Goal: Task Accomplishment & Management: Use online tool/utility

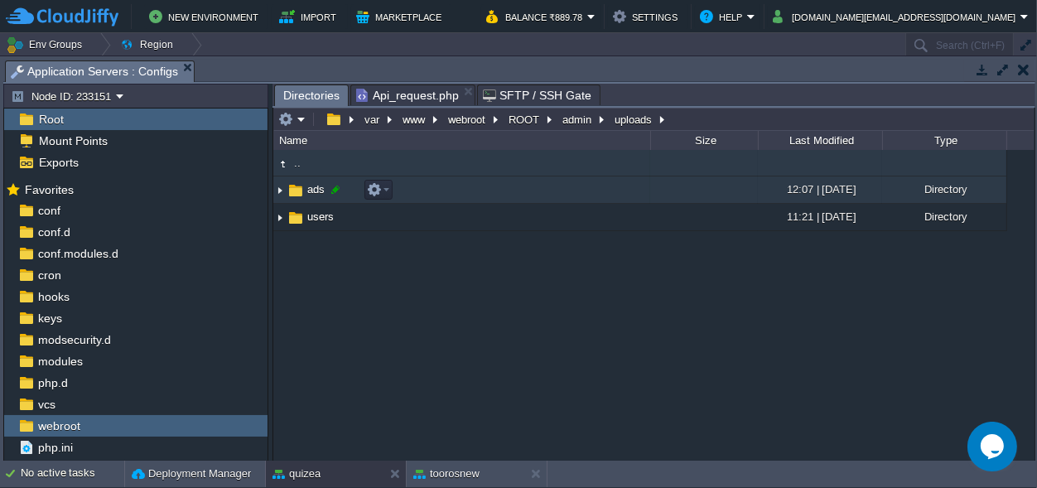
scroll to position [15, 0]
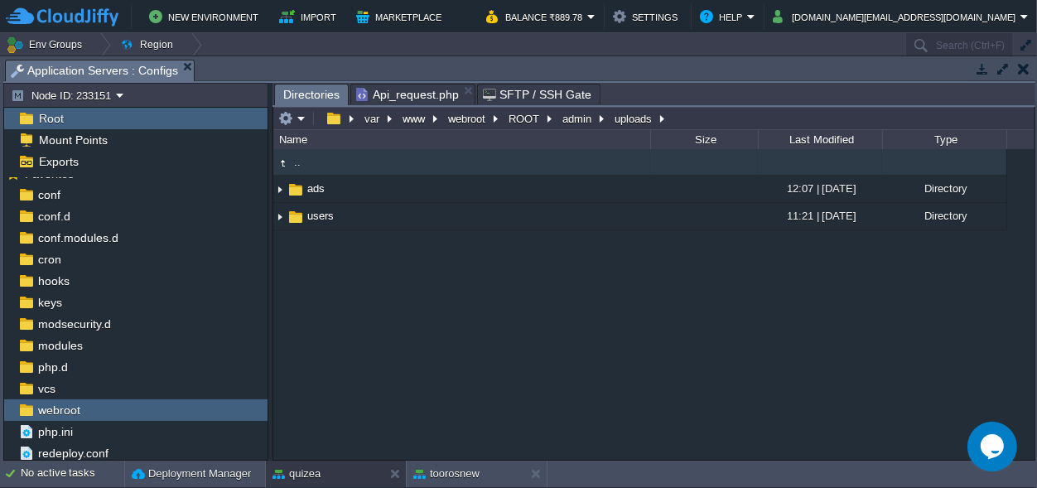
click at [344, 360] on div ".. ads 12:07 | [DATE] Directory .. intro.mp4 3 MB 12:06 | [DATE] Regular File i…" at bounding box center [653, 304] width 761 height 310
click at [581, 113] on button "admin" at bounding box center [578, 118] width 36 height 15
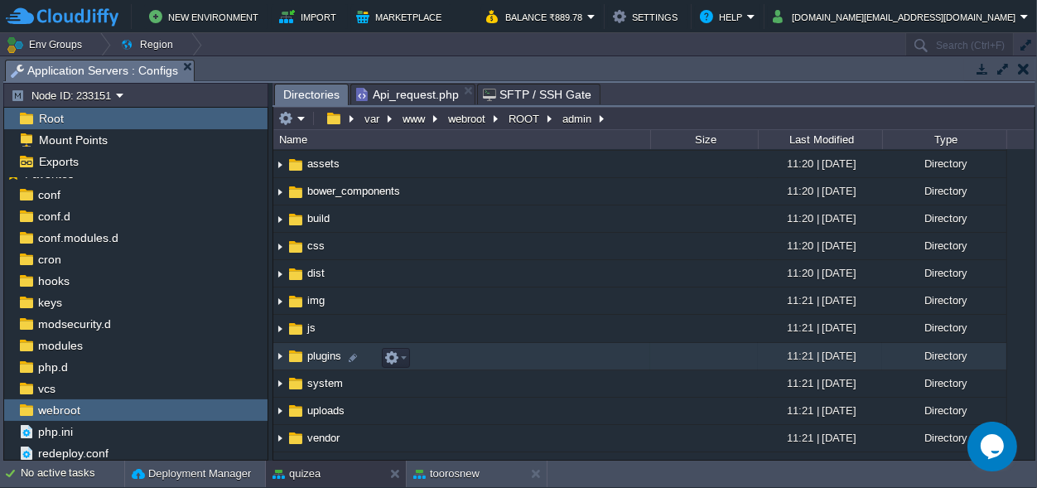
scroll to position [0, 0]
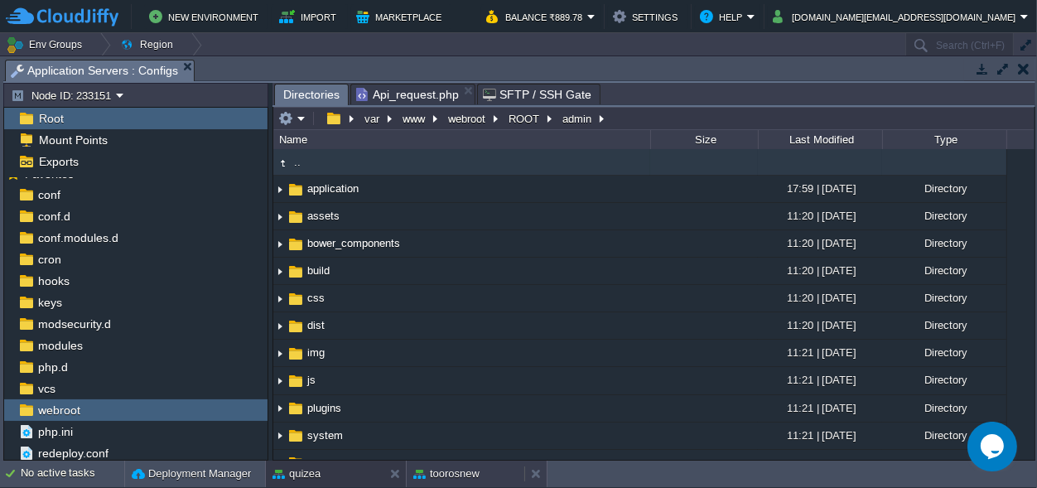
click at [464, 470] on button "toorosnew" at bounding box center [446, 473] width 66 height 17
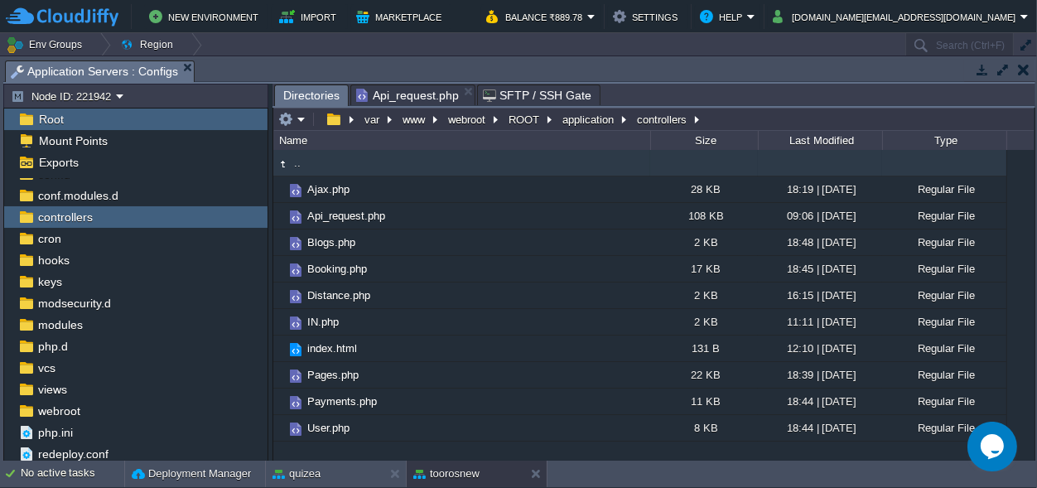
click at [301, 87] on span "Directories" at bounding box center [311, 95] width 56 height 21
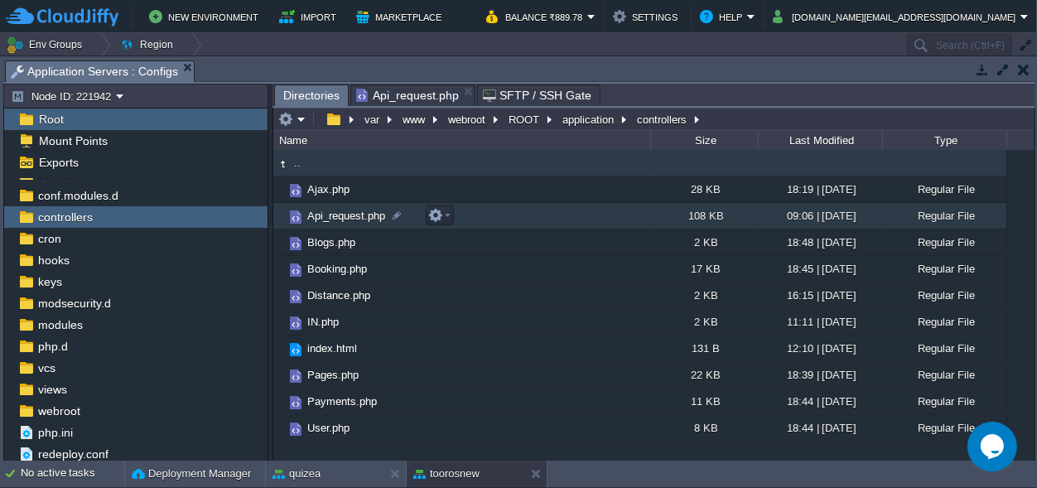
click at [344, 211] on span "Api_request.php" at bounding box center [346, 216] width 83 height 14
click at [342, 211] on span "Api_request.php" at bounding box center [346, 216] width 83 height 14
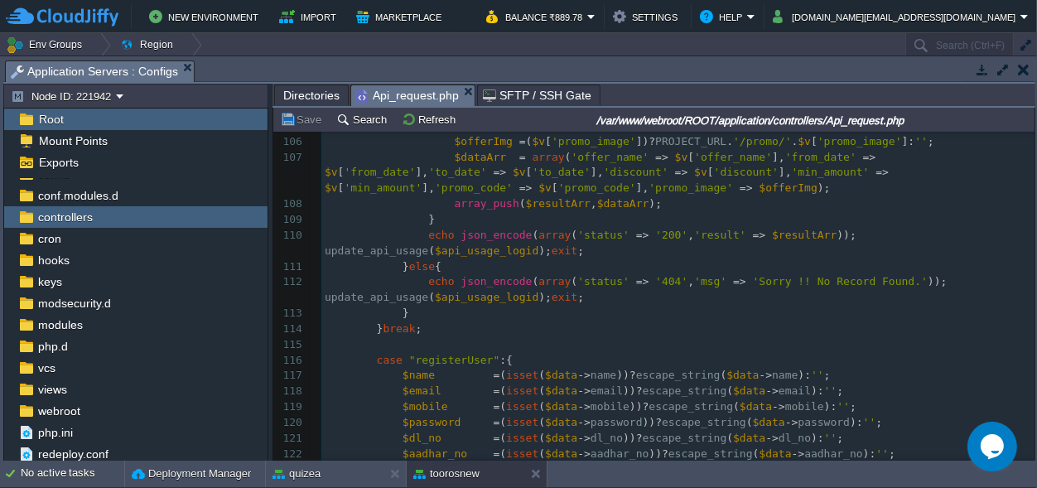
scroll to position [1780, 0]
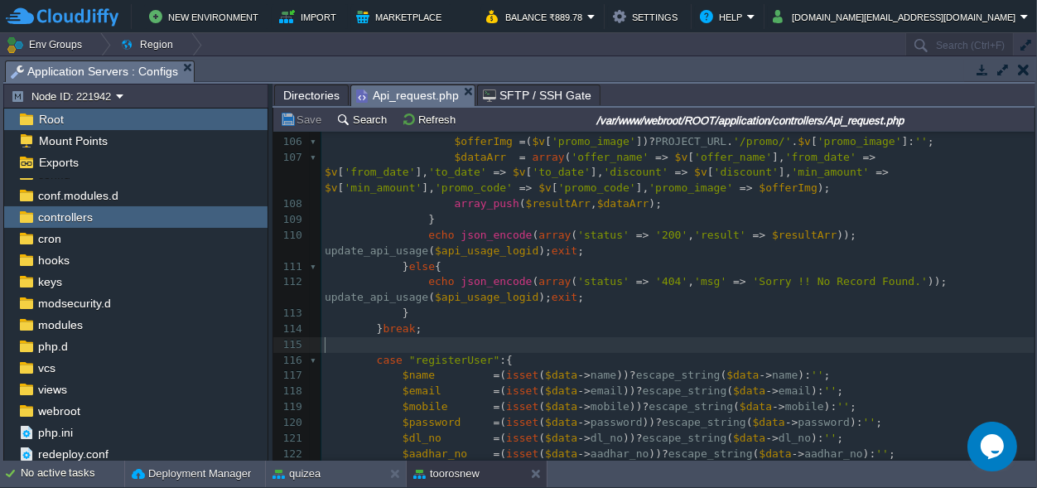
click at [927, 344] on pre "​" at bounding box center [677, 345] width 713 height 16
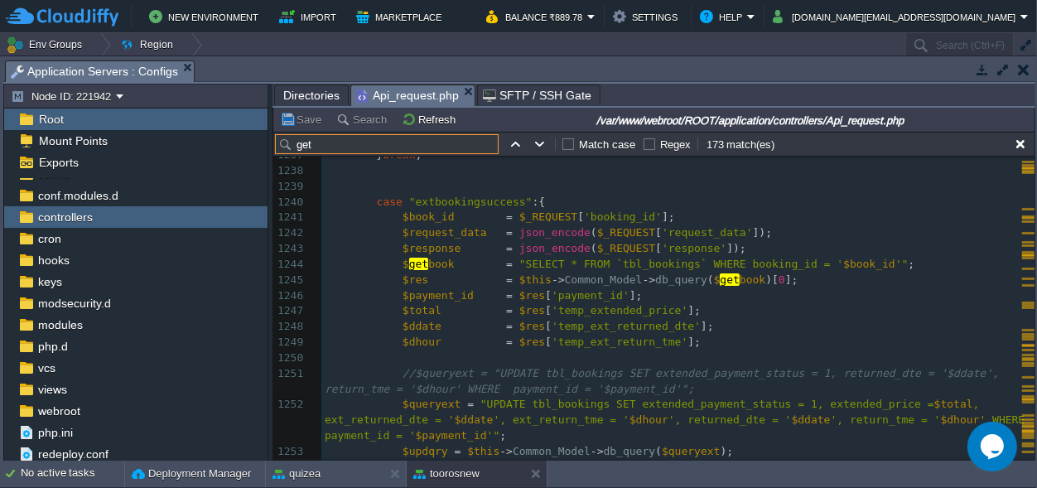
scroll to position [0, 0]
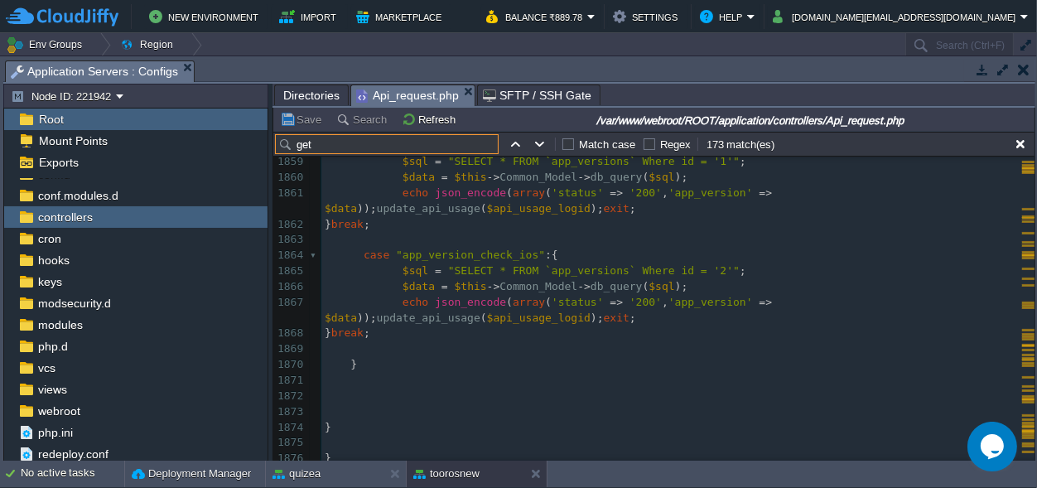
type input "get"
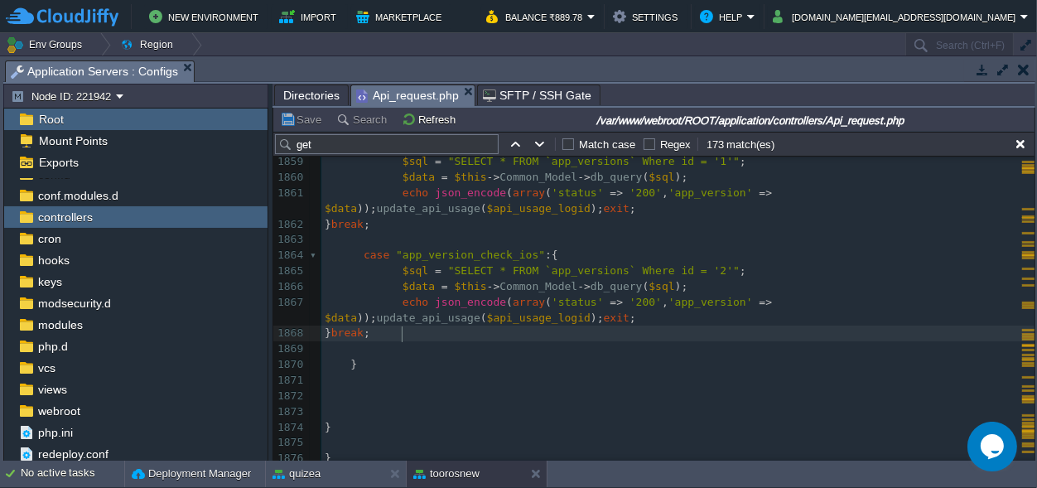
click at [370, 337] on span ";" at bounding box center [367, 332] width 7 height 12
click at [433, 328] on pre "} break ;" at bounding box center [677, 333] width 713 height 16
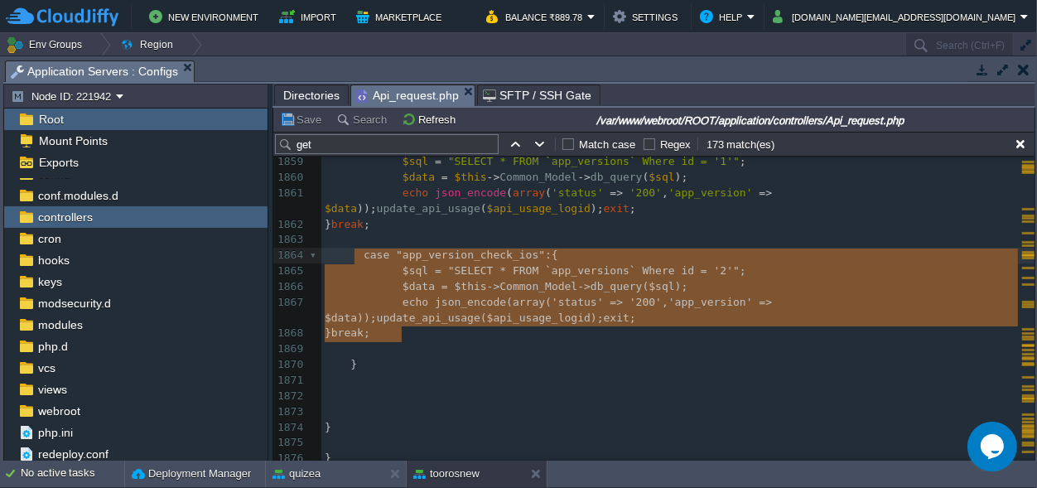
type textarea "case "app_version_check_ios":{ $sql = "SELECT * FROM `app_versions` Where id = …"
drag, startPoint x: 431, startPoint y: 336, endPoint x: 359, endPoint y: 258, distance: 106.1
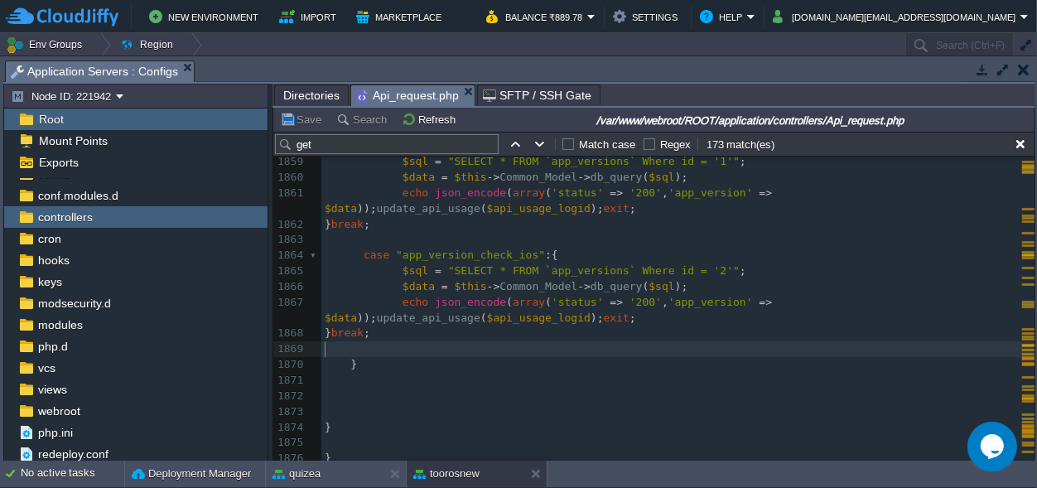
click at [424, 342] on pre "​" at bounding box center [677, 349] width 713 height 16
click at [426, 337] on pre "} break ;" at bounding box center [677, 333] width 713 height 16
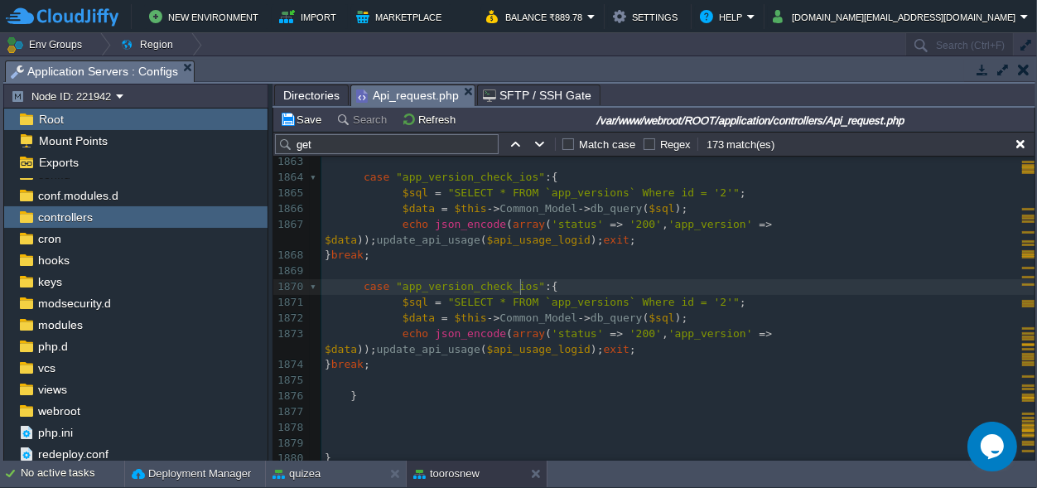
click at [518, 286] on span ""app_version_check_ios"" at bounding box center [470, 286] width 149 height 12
click at [468, 288] on div "xxxxxxxxxx echo json_encode ( array ( 'status' => '200' , 'result' => $ get Gst…" at bounding box center [677, 178] width 713 height 1108
type textarea "isFirstRideAvl"
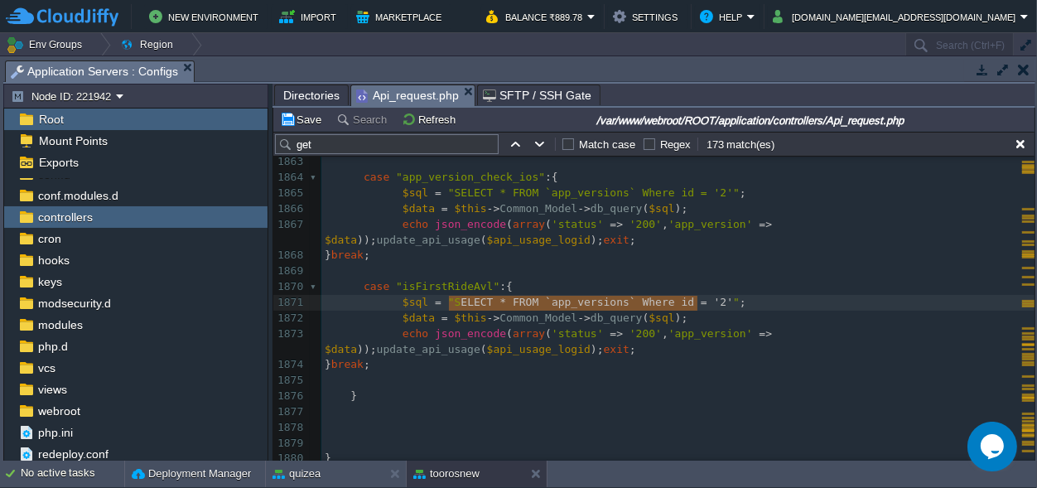
type textarea "SELECT * FROM `app_versions` Where id = '2'"
drag, startPoint x: 697, startPoint y: 298, endPoint x: 442, endPoint y: 298, distance: 255.0
paste textarea
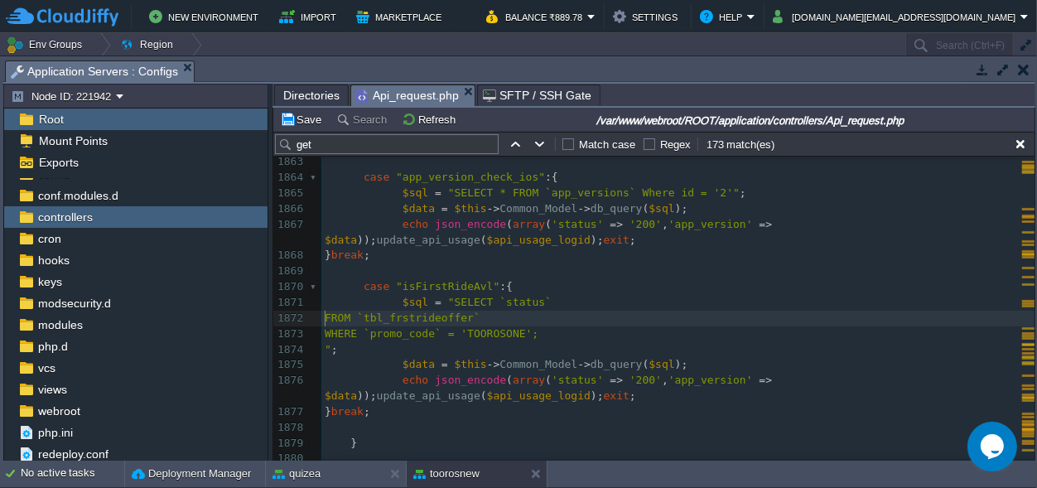
scroll to position [0, 0]
click at [324, 319] on pre "FROM `tbl_frstrideoffer`" at bounding box center [677, 319] width 713 height 16
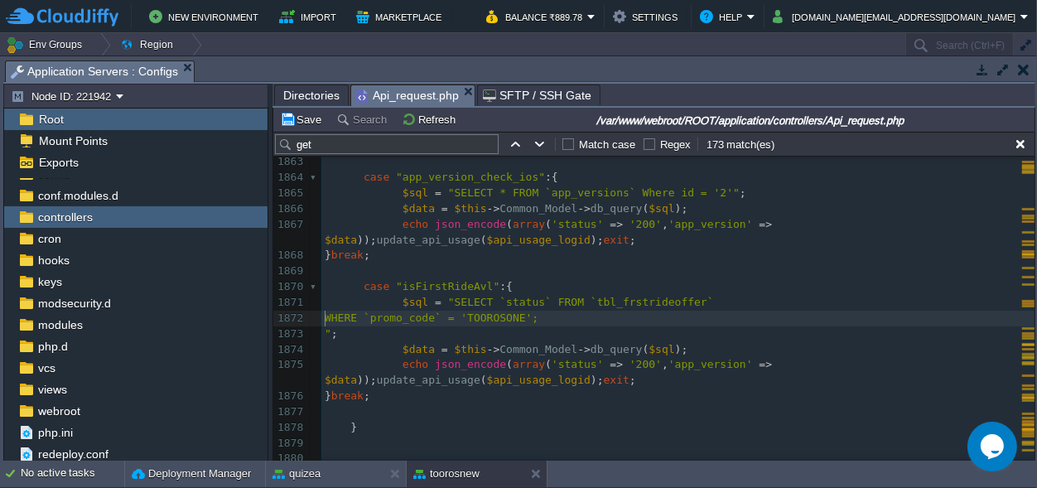
click at [323, 315] on pre "WHERE `promo_code` = 'TOOROSONE';" at bounding box center [677, 319] width 713 height 16
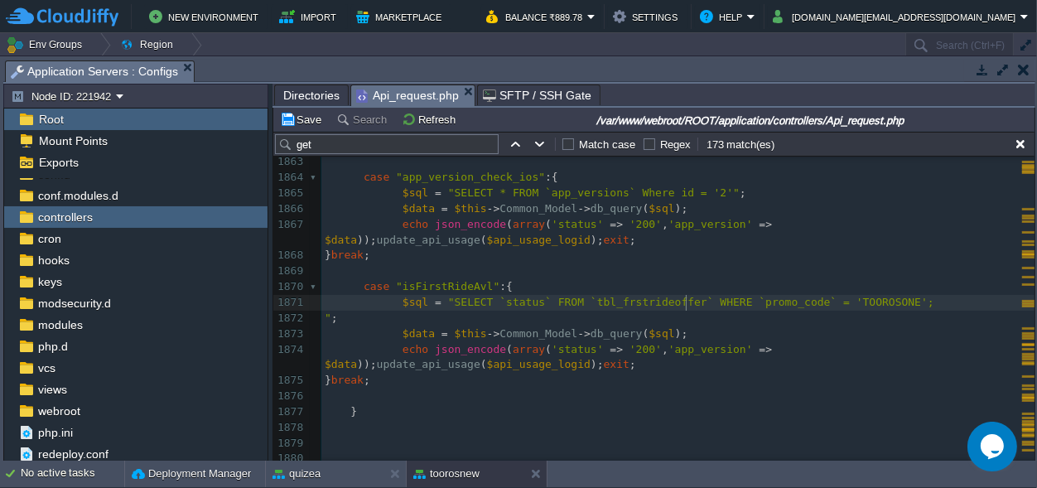
click at [324, 315] on pre "" ;" at bounding box center [677, 319] width 713 height 16
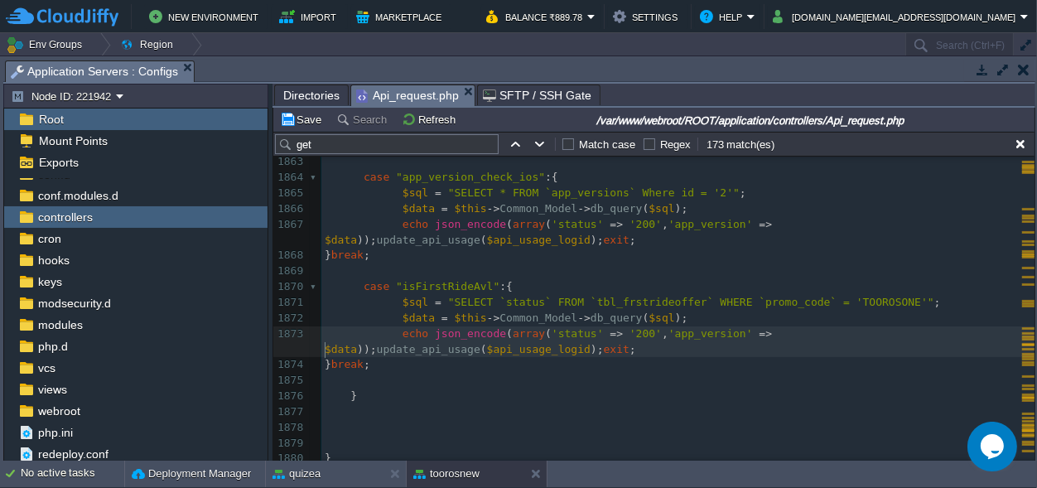
click at [325, 349] on div "xxxxxxxxxx echo json_encode ( array ( 'status' => '200' , 'result' => $ get Gst…" at bounding box center [677, 178] width 713 height 1108
type textarea "update_api_usage($api_usage_logid);"
drag, startPoint x: 578, startPoint y: 349, endPoint x: 373, endPoint y: 351, distance: 204.5
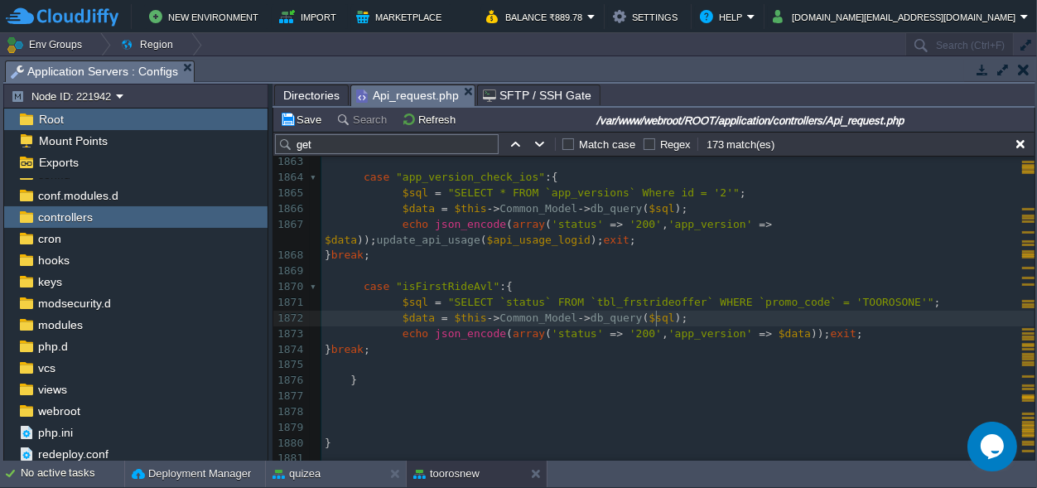
click at [672, 317] on pre "$data = $this -> Common_Model -> db_query ( $sql );" at bounding box center [677, 319] width 713 height 16
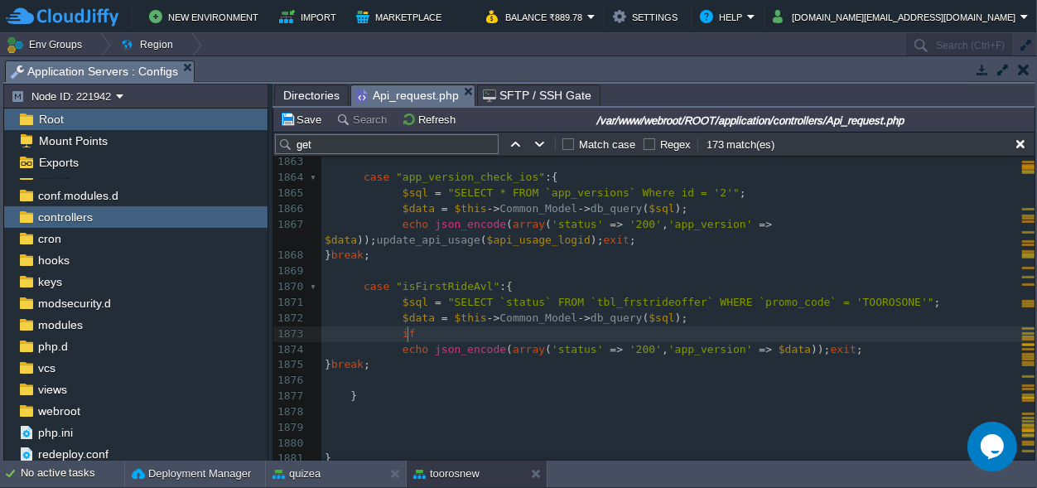
scroll to position [0, 12]
type textarea "if()"
type textarea "$data"
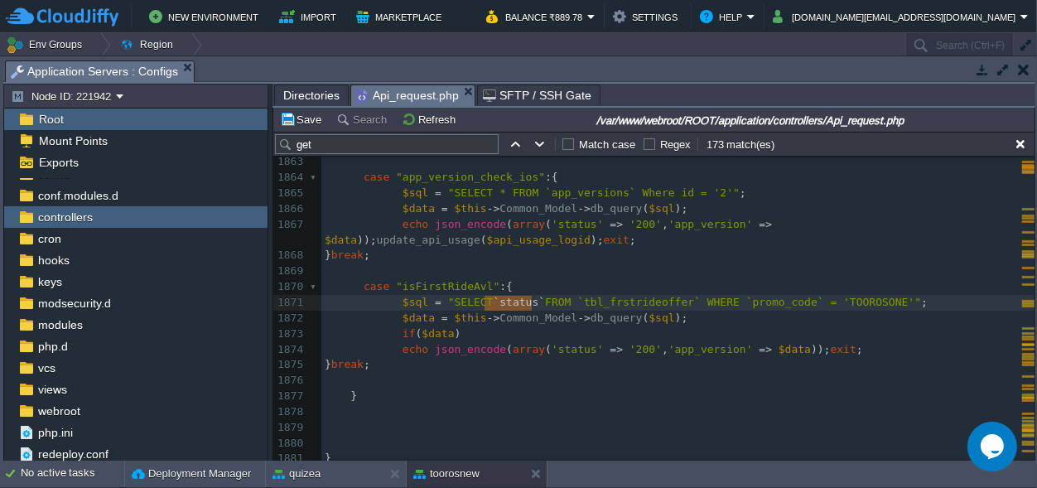
scroll to position [0, 46]
drag, startPoint x: 530, startPoint y: 297, endPoint x: 487, endPoint y: 299, distance: 43.1
type textarea "*"
click at [832, 299] on span ""SELECT * FROM `tbl_frstrideoffer` WHERE `promo_code` = 'TOOROSONE'"" at bounding box center [668, 302] width 441 height 12
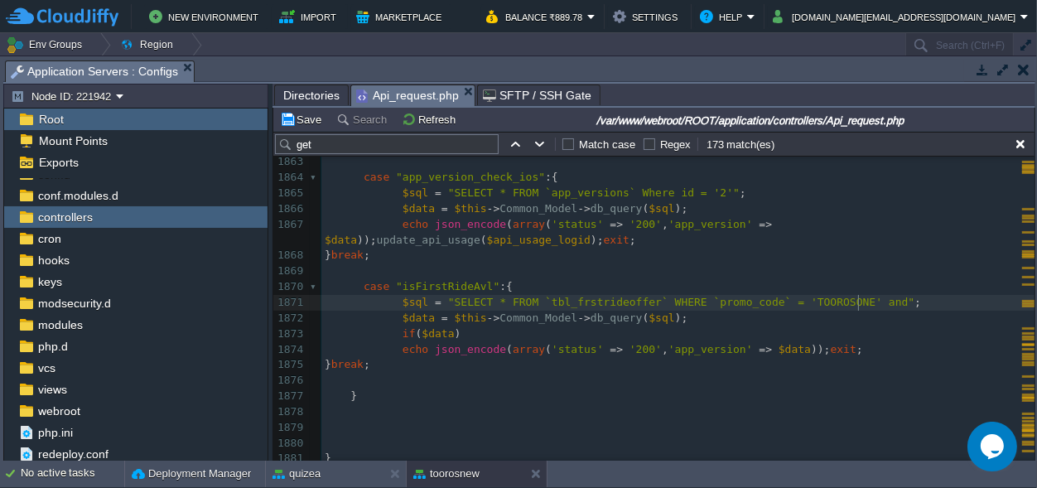
scroll to position [0, 23]
type textarea "and status=''"
type textarea "1"
click at [465, 320] on span "$this" at bounding box center [471, 317] width 32 height 12
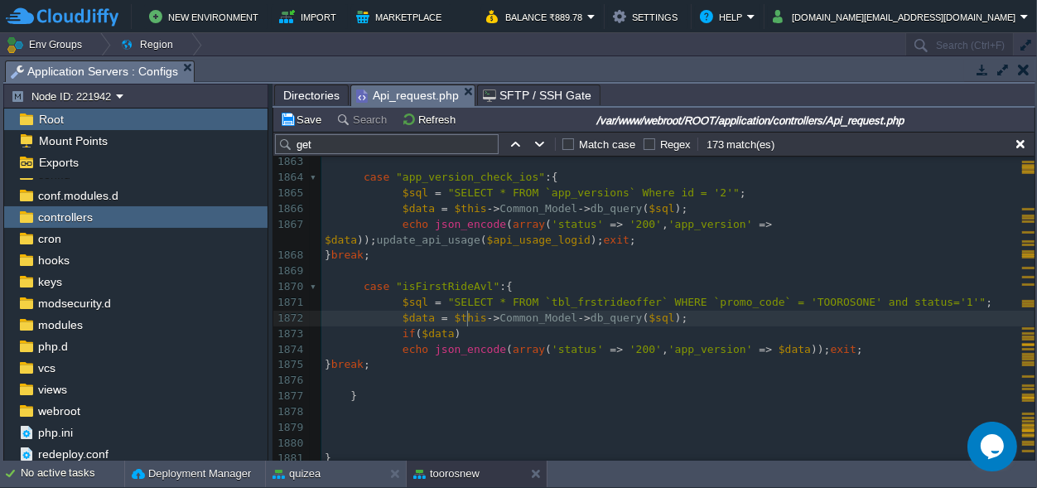
click at [463, 325] on pre "$data = $this -> Common_Model -> db_query ( $sql );" at bounding box center [677, 319] width 713 height 16
type textarea "{}"
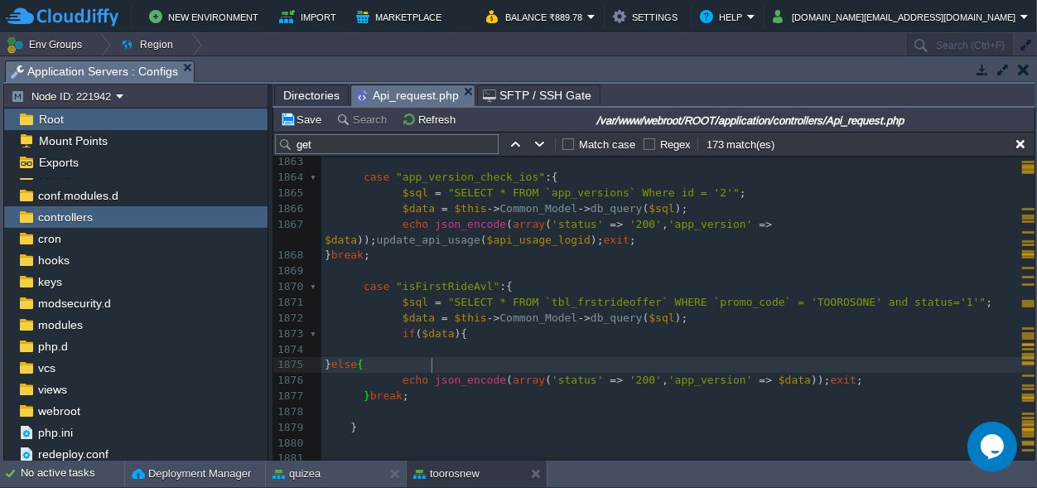
type textarea "else{}"
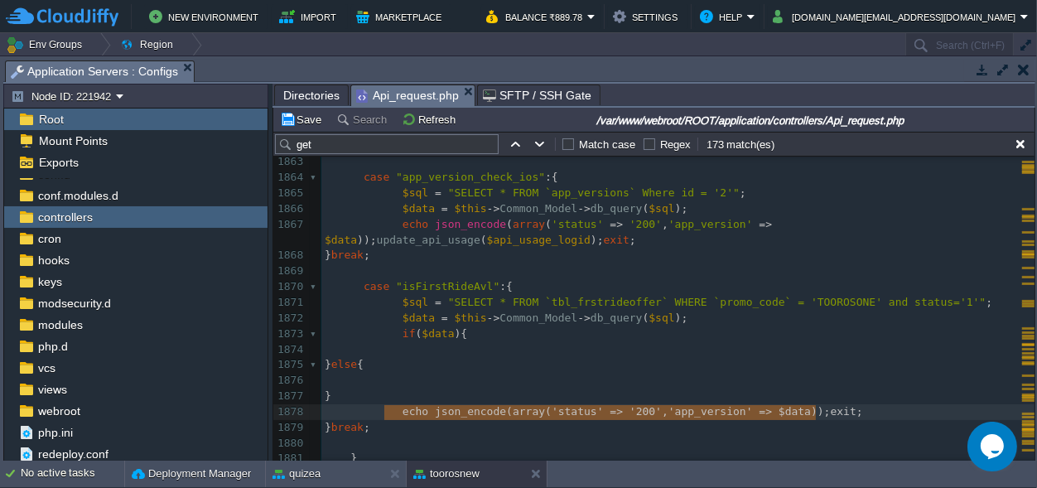
type textarea "echo json_encode(array('status' => '200','app_version' => $data));exit;"
drag, startPoint x: 836, startPoint y: 412, endPoint x: 387, endPoint y: 408, distance: 449.7
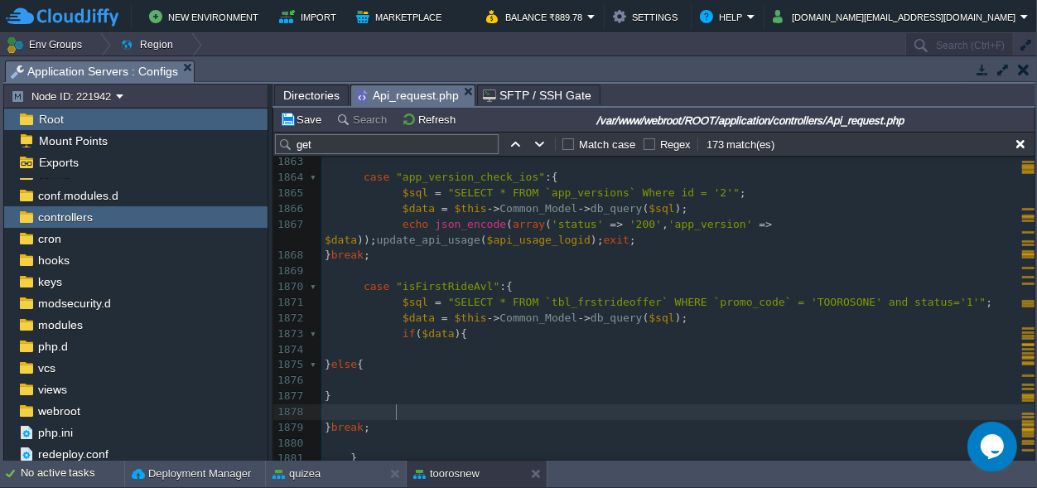
scroll to position [0, 70]
drag, startPoint x: 393, startPoint y: 416, endPoint x: 313, endPoint y: 408, distance: 79.8
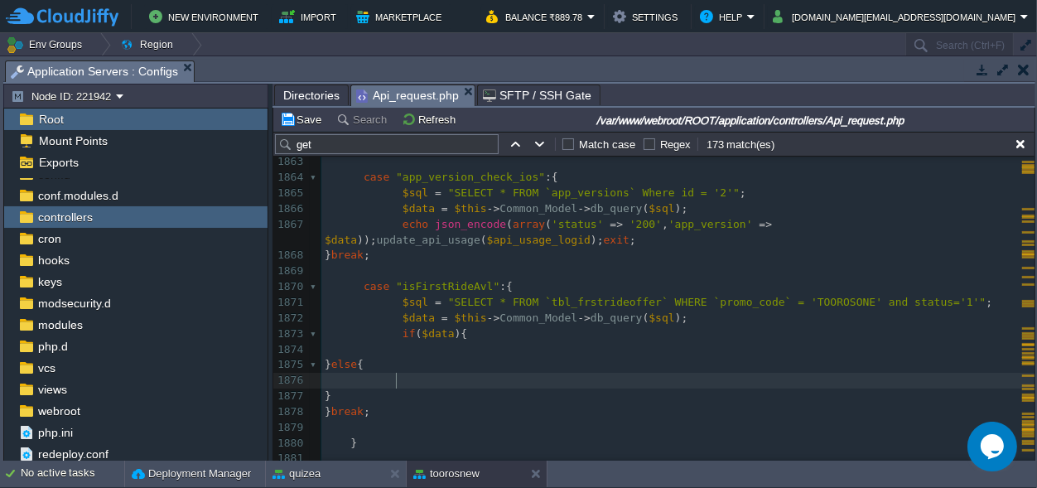
click at [446, 381] on pre at bounding box center [677, 381] width 713 height 16
click at [441, 344] on pre at bounding box center [677, 350] width 713 height 16
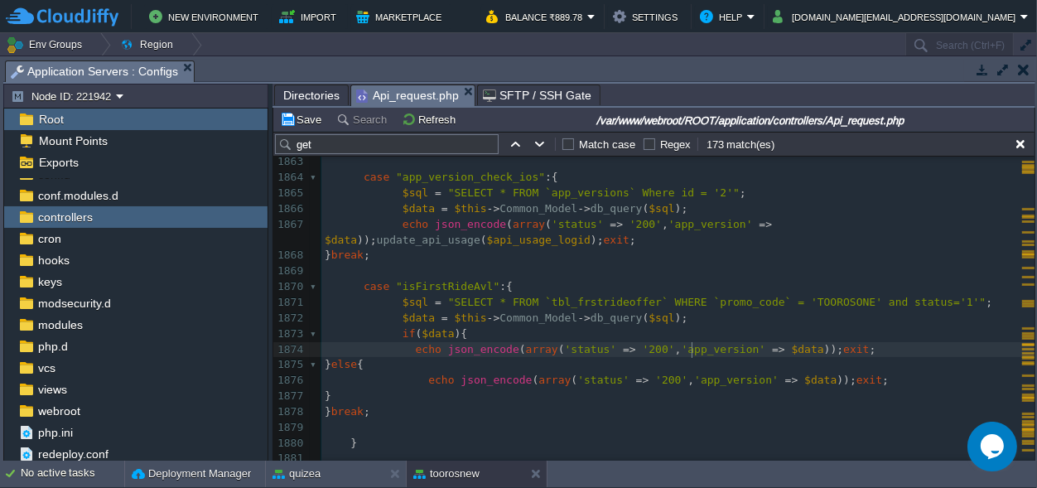
click at [691, 346] on div "xxxxxxxxxx echo json_encode ( array ( 'status' => '200' , 'result' => $ get Gst…" at bounding box center [677, 201] width 713 height 1154
type textarea "msg"
click at [721, 349] on div "xxxxxxxxxx echo json_encode ( array ( 'status' => '200' , 'result' => $ get Gst…" at bounding box center [677, 201] width 713 height 1154
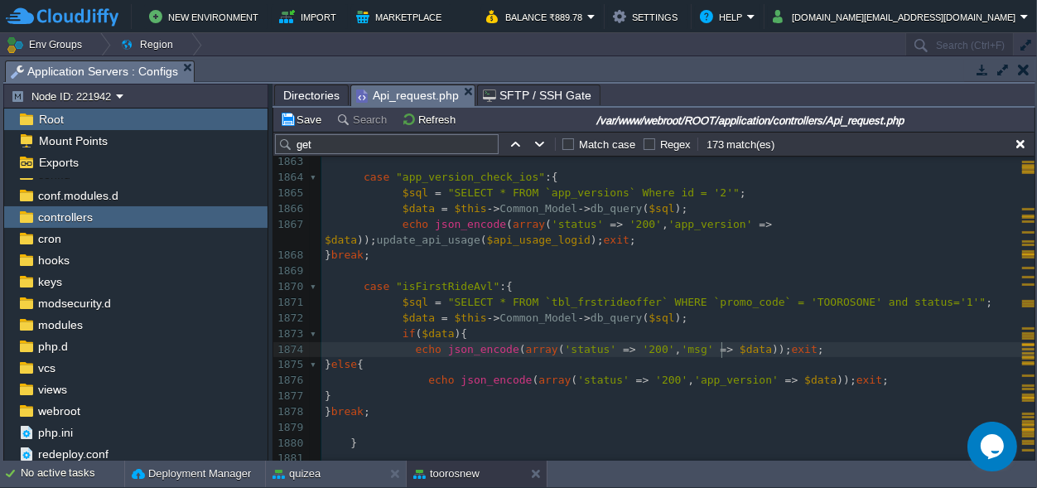
type textarea "$data"
type textarea "''"
type textarea "Applicable"
type textarea "Firstlive"
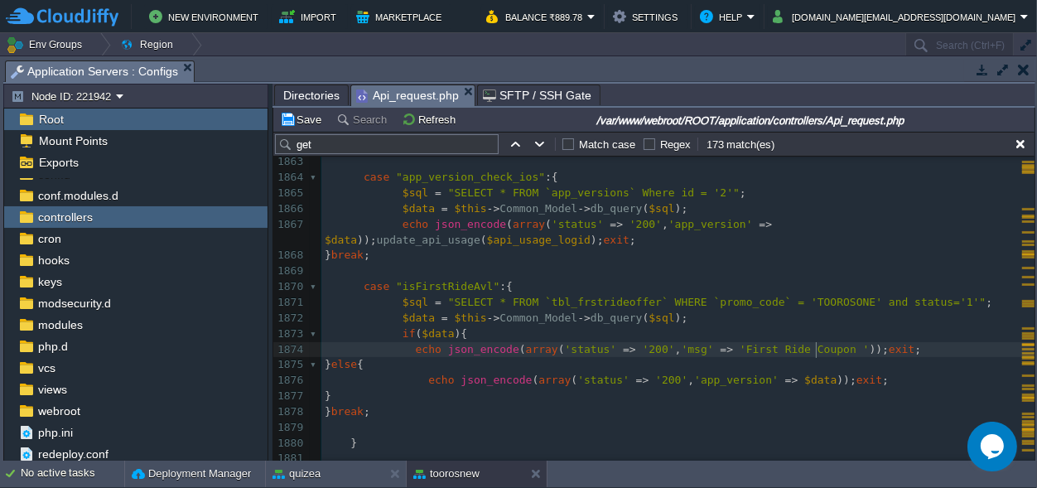
scroll to position [0, 76]
type textarea "Ride Coupon applicable"
click at [688, 380] on div "xxxxxxxxxx echo json_encode ( array ( 'status' => '200' , 'result' => $ get Gst…" at bounding box center [677, 201] width 713 height 1154
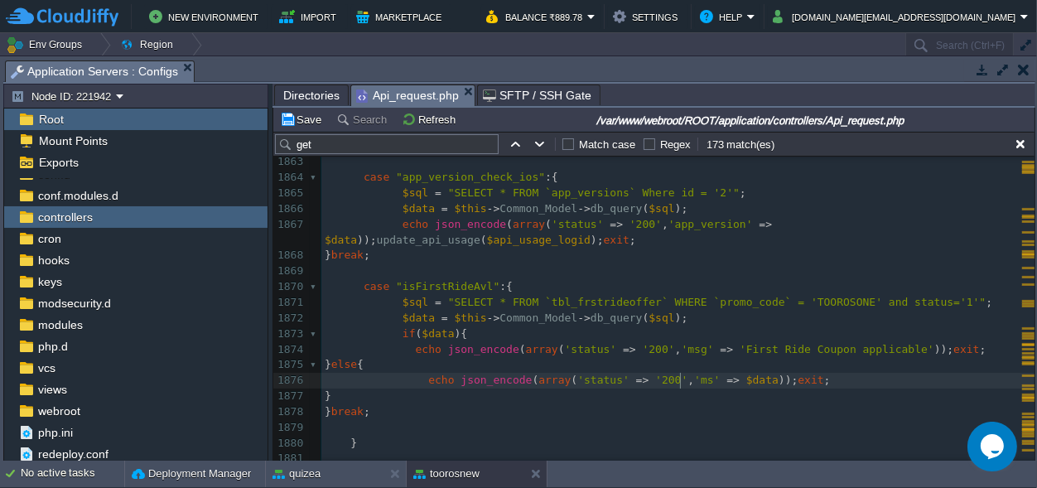
type textarea "msg"
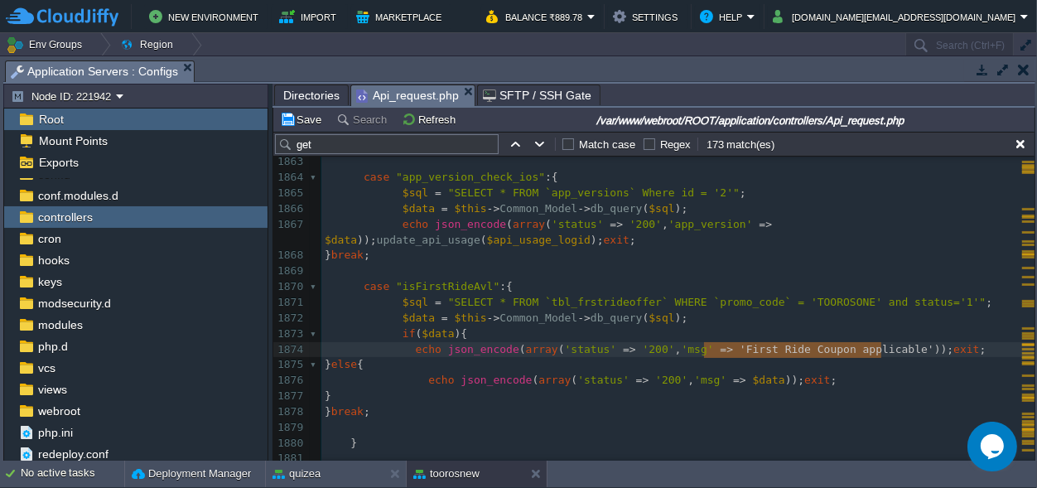
type textarea "'First Ride Coupon applicable'"
drag, startPoint x: 881, startPoint y: 347, endPoint x: 704, endPoint y: 351, distance: 177.3
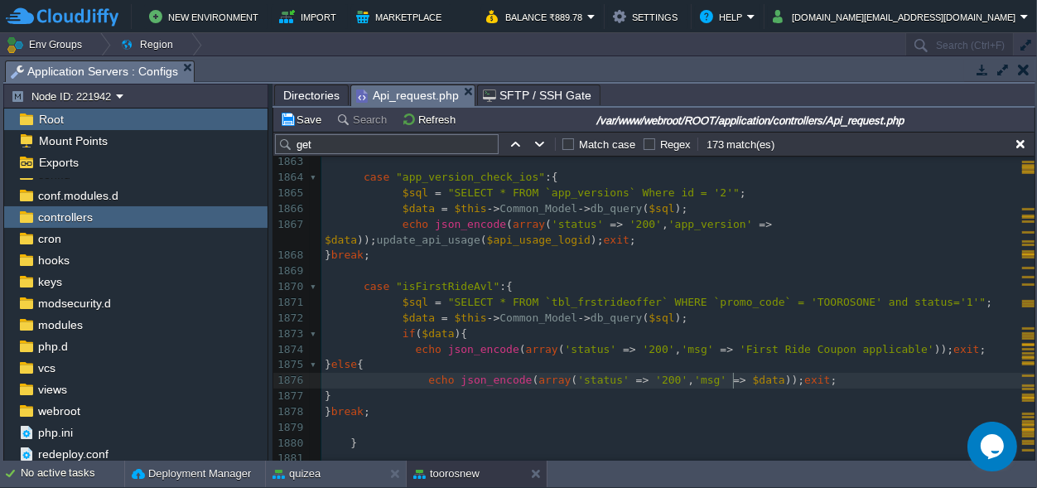
click at [731, 388] on pre "}" at bounding box center [677, 396] width 713 height 16
type textarea "$data"
click at [731, 388] on pre "}" at bounding box center [677, 396] width 713 height 16
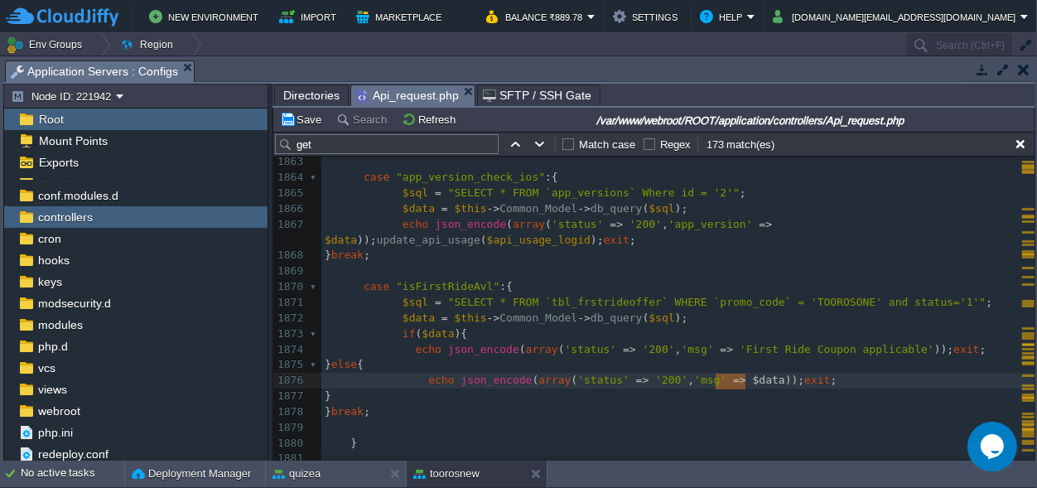
paste textarea
type textarea "not"
click at [408, 349] on div "xxxxxxxxxx echo json_encode ( array ( 'status' => '200' , 'result' => $ get Gst…" at bounding box center [677, 201] width 713 height 1154
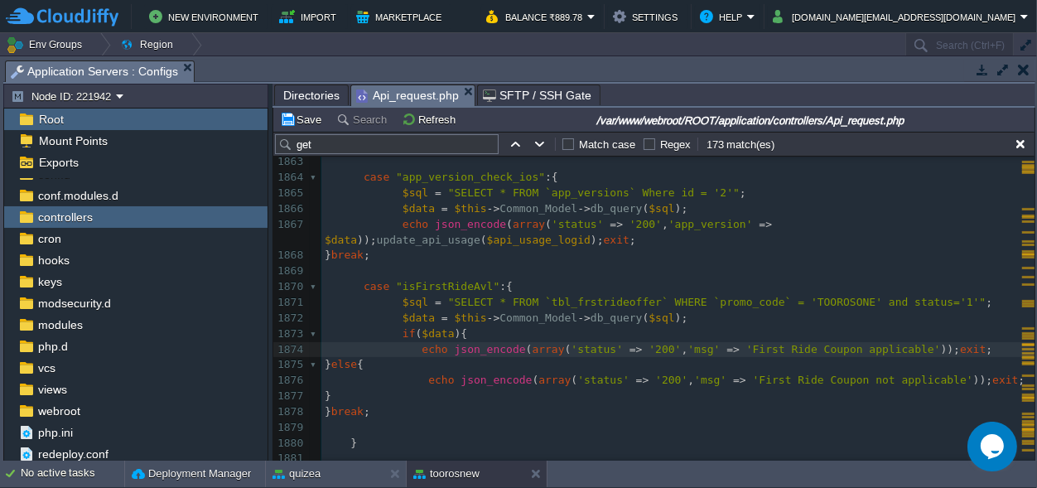
scroll to position [0, 12]
click at [508, 413] on pre "} break ;" at bounding box center [677, 412] width 713 height 16
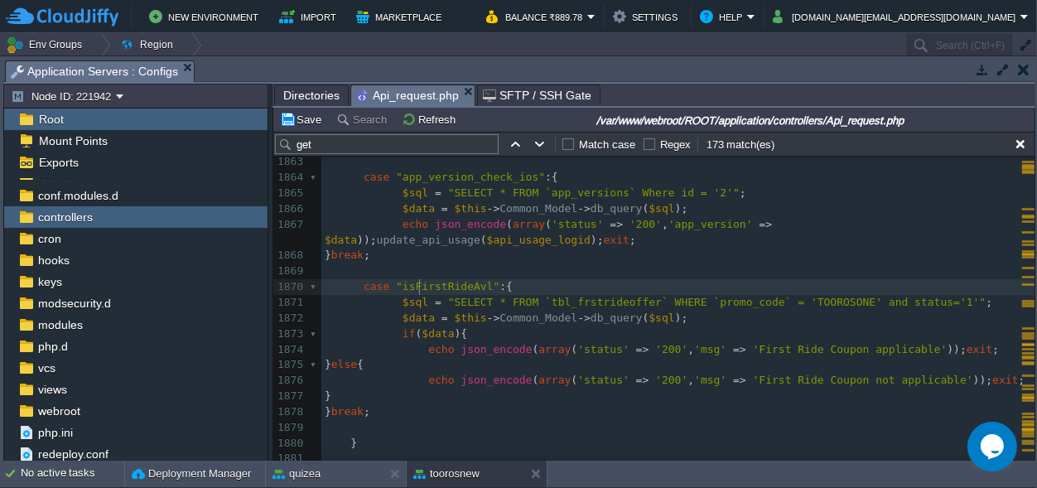
click at [421, 283] on div "xxxxxxxxxx echo json_encode ( array ( 'status' => '200' , 'result' => $ get Gst…" at bounding box center [677, 201] width 713 height 1154
type textarea "isFirstRideAvl"
type input "isFirstRideAvl"
type textarea "isFirstRideAvl"
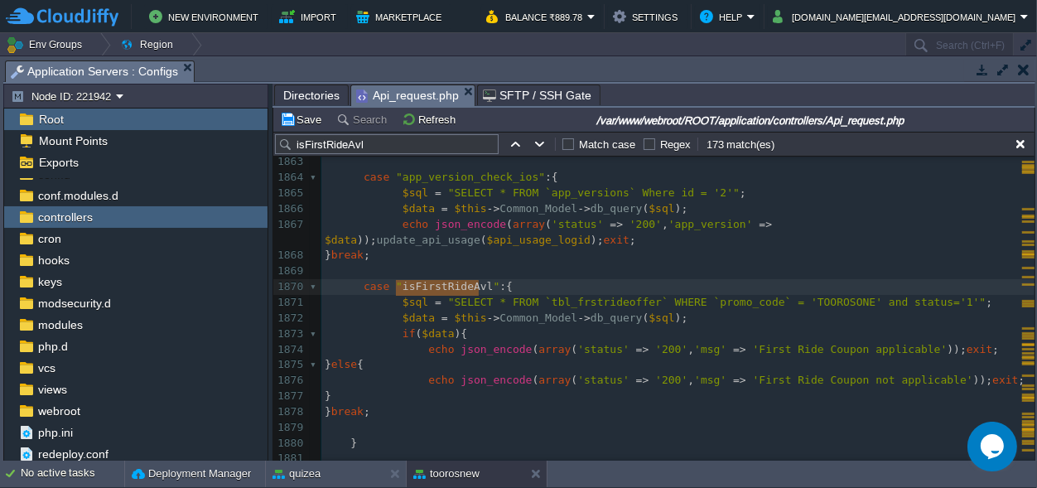
scroll to position [11, 0]
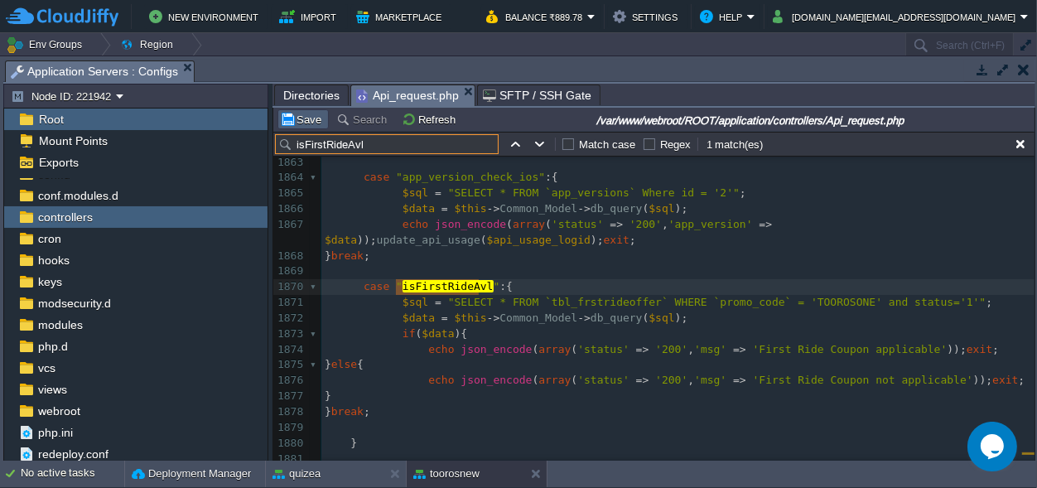
click at [298, 113] on button "Save" at bounding box center [303, 119] width 46 height 15
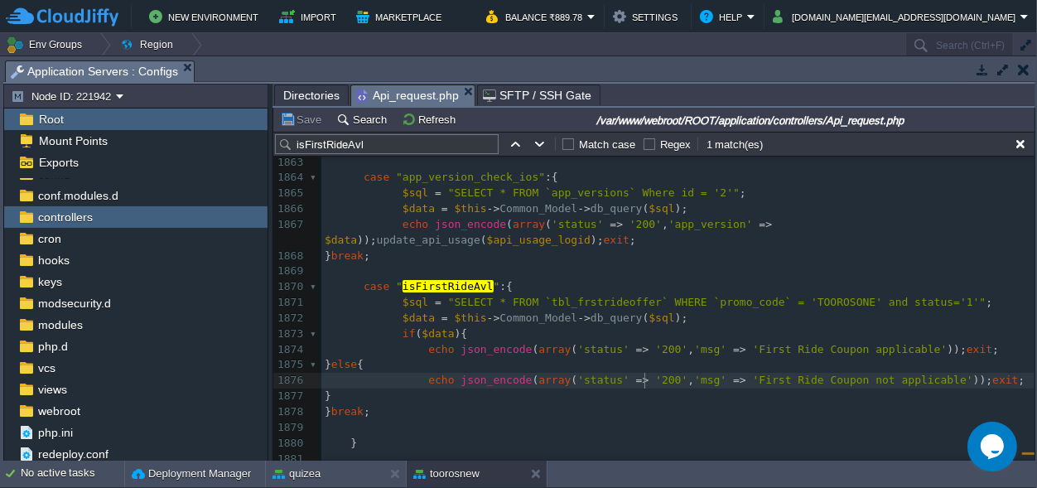
scroll to position [0, 0]
click at [645, 388] on pre "echo json_encode ( array ( 'status' => '200' , 'msg' => 'First Ride Coupon not …" at bounding box center [677, 381] width 713 height 16
click at [655, 379] on span "'200'" at bounding box center [671, 379] width 32 height 12
type textarea "4"
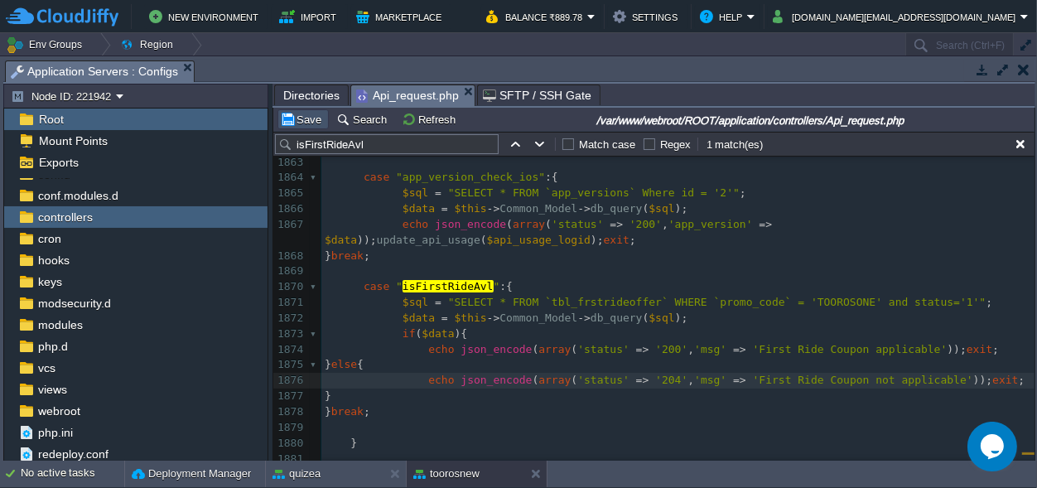
click at [301, 113] on button "Save" at bounding box center [303, 119] width 46 height 15
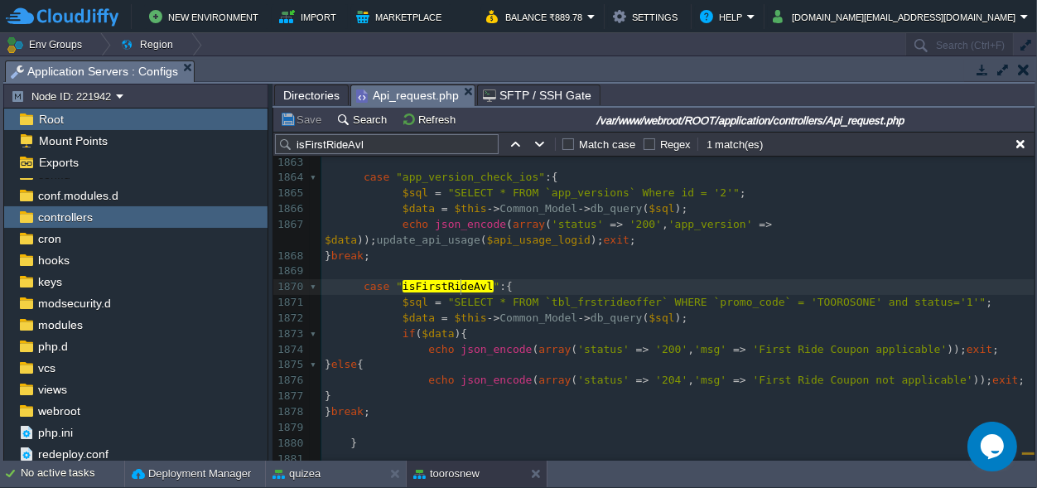
scroll to position [0, 0]
click at [462, 287] on div "xxxxxxxxxx echo json_encode ( array ( 'status' => '200' , 'result' => $ get Gst…" at bounding box center [677, 287] width 713 height 640
type textarea "isFirstRideAvl"
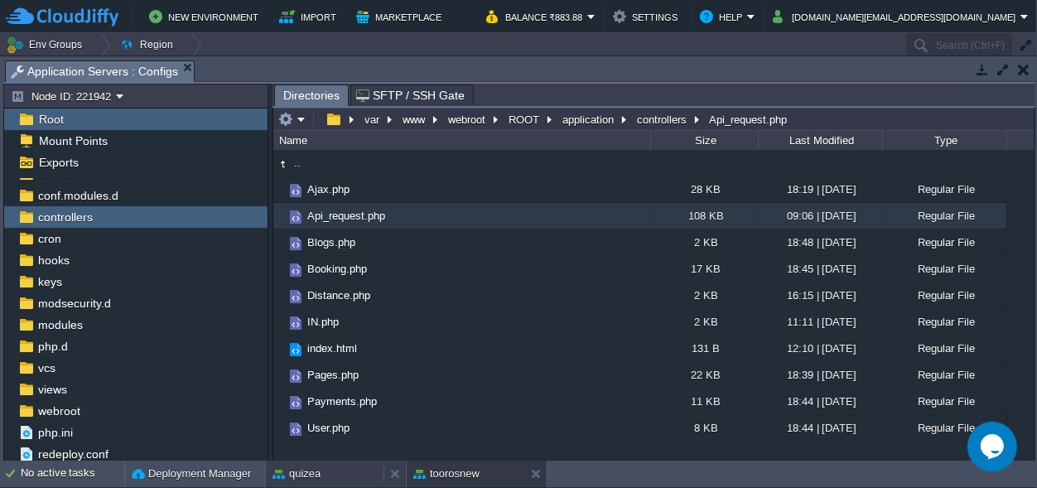
click at [329, 470] on div "quizea" at bounding box center [325, 473] width 118 height 26
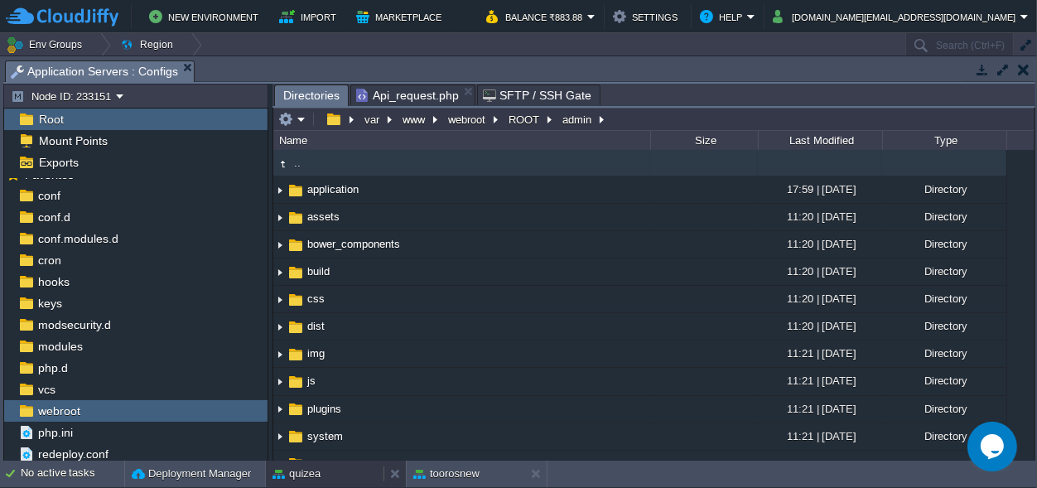
scroll to position [15, 0]
click at [378, 94] on span "Api_request.php" at bounding box center [407, 95] width 103 height 20
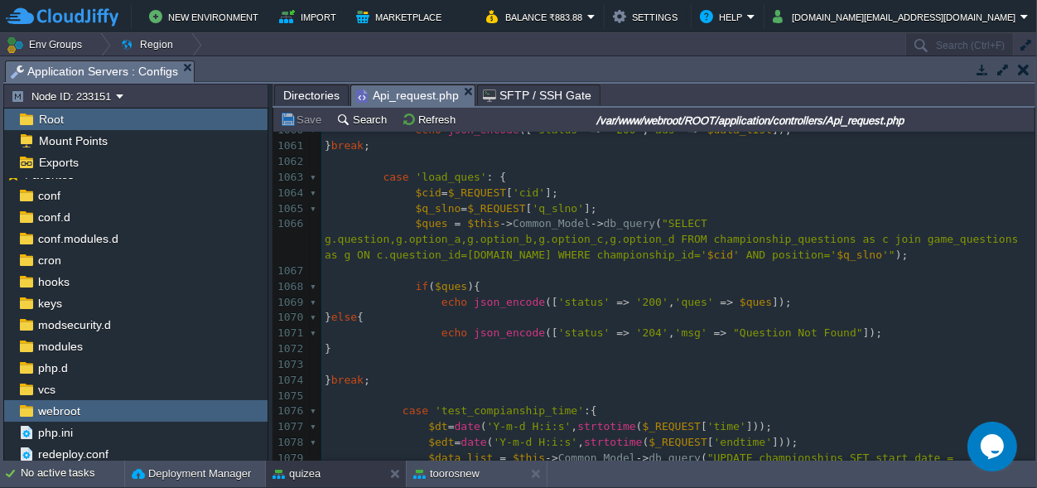
scroll to position [1658, 0]
